Goal: Book appointment/travel/reservation

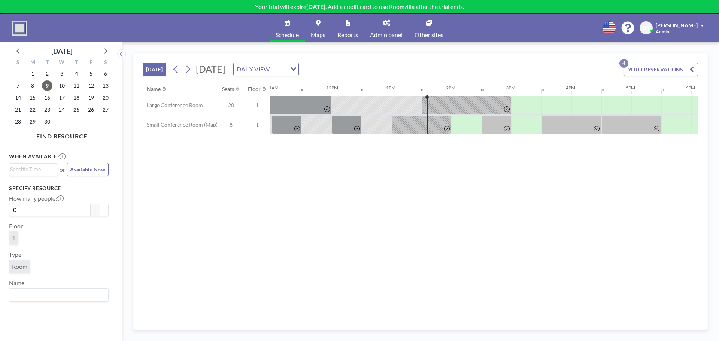
scroll to position [0, 657]
click at [57, 86] on span "10" at bounding box center [62, 86] width 10 height 10
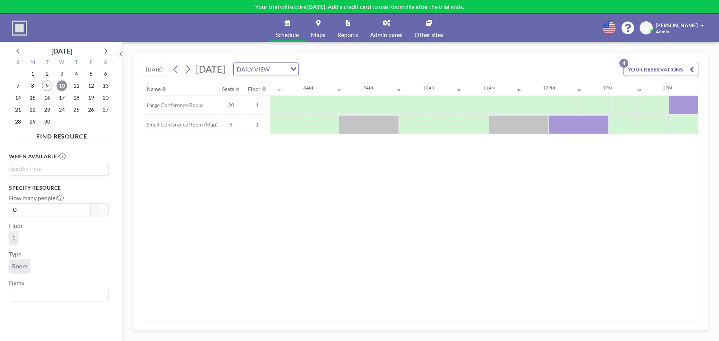
scroll to position [0, 445]
click at [46, 84] on span "9" at bounding box center [47, 86] width 10 height 10
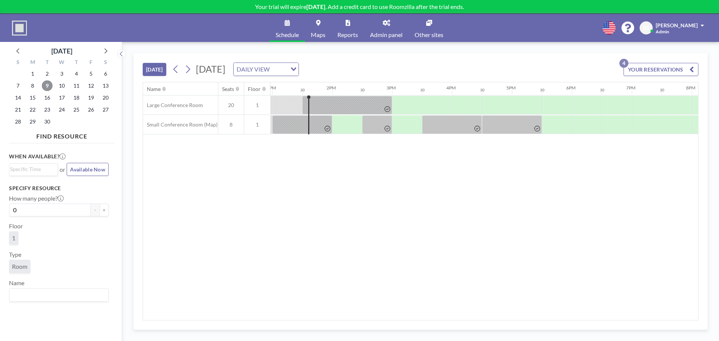
scroll to position [0, 779]
click at [457, 178] on div "Name Seats Floor 12AM 30 1AM 30 2AM 30 3AM 30 4AM 30 5AM 30 6AM 30 7AM 30 8AM 3…" at bounding box center [420, 201] width 555 height 238
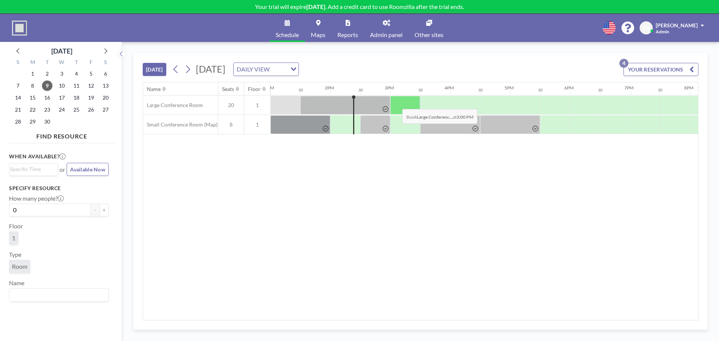
click at [396, 103] on div at bounding box center [405, 105] width 30 height 19
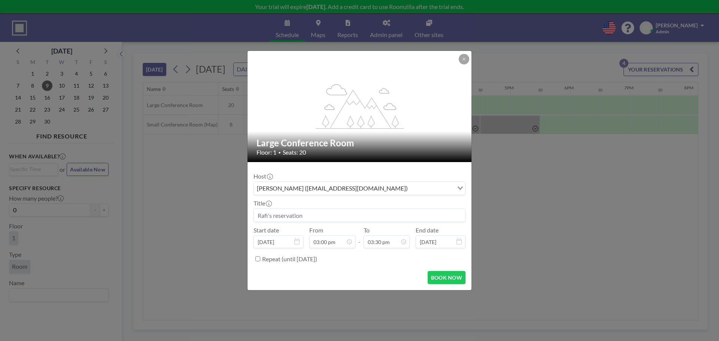
click at [345, 214] on input at bounding box center [359, 215] width 211 height 13
type input "ICE meeting"
click at [439, 281] on button "BOOK NOW" at bounding box center [447, 277] width 38 height 13
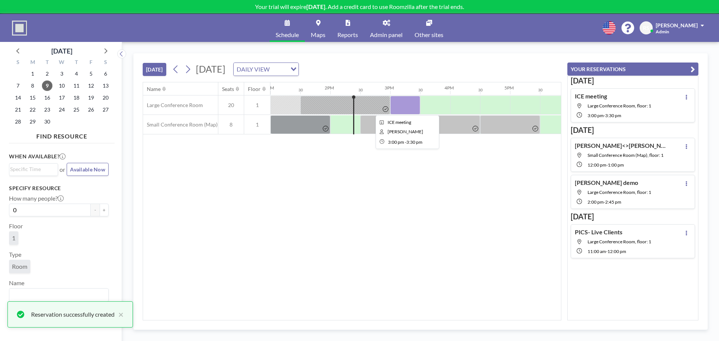
drag, startPoint x: 402, startPoint y: 101, endPoint x: 384, endPoint y: 205, distance: 105.4
click at [383, 208] on div "Name Seats Floor 12AM 30 1AM 30 2AM 30 3AM 30 4AM 30 5AM 30 6AM 30 7AM 30 8AM 3…" at bounding box center [352, 201] width 418 height 238
click at [404, 108] on div at bounding box center [405, 105] width 30 height 19
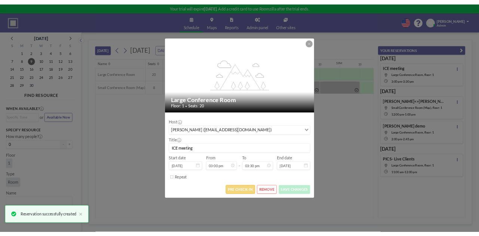
scroll to position [413, 0]
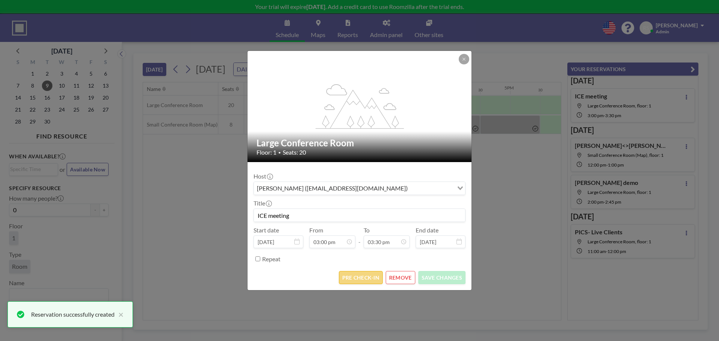
click at [359, 280] on button "PRE CHECK-IN" at bounding box center [361, 277] width 44 height 13
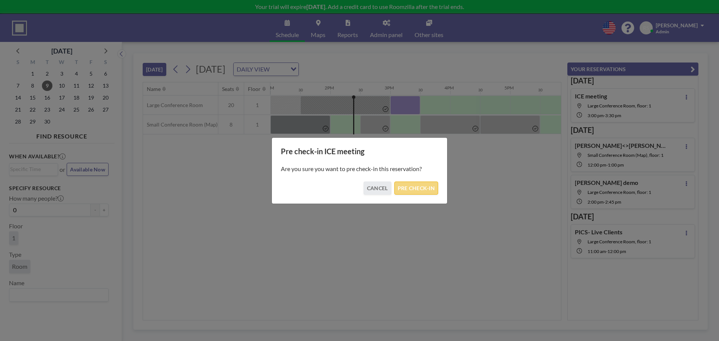
click at [418, 189] on button "PRE CHECK-IN" at bounding box center [416, 188] width 44 height 13
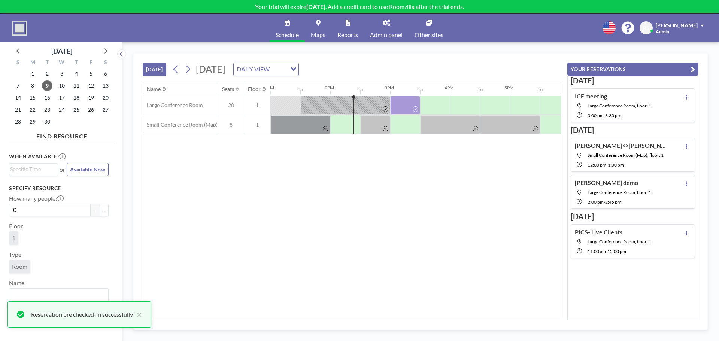
click at [463, 248] on div "Name Seats Floor 12AM 30 1AM 30 2AM 30 3AM 30 4AM 30 5AM 30 6AM 30 7AM 30 8AM 3…" at bounding box center [352, 201] width 418 height 238
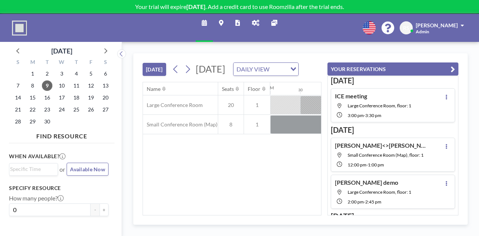
scroll to position [0, 779]
